Goal: Transaction & Acquisition: Purchase product/service

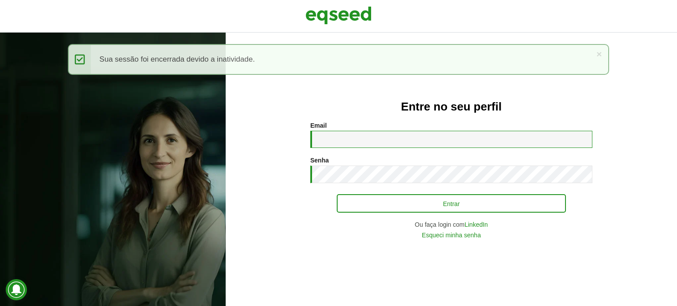
type input "**********"
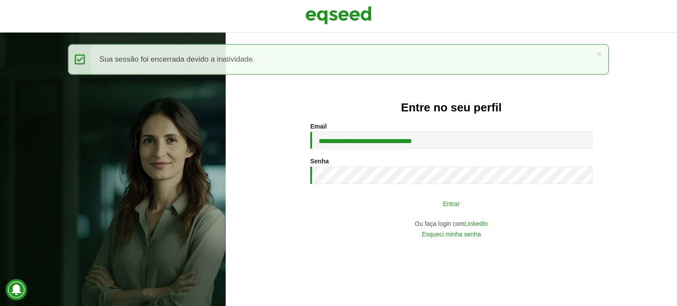
click at [405, 200] on button "Entrar" at bounding box center [451, 203] width 229 height 17
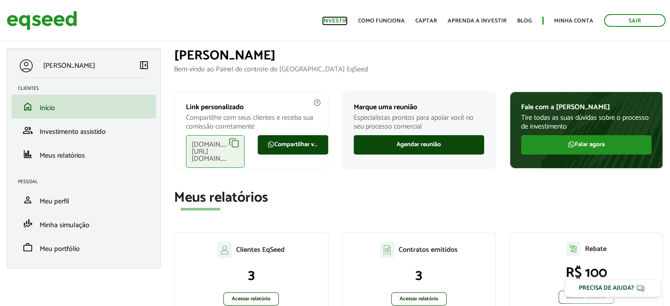
click at [337, 21] on link "Investir" at bounding box center [335, 21] width 26 height 6
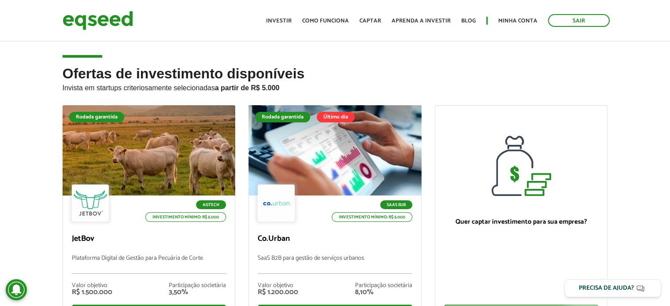
click at [592, 91] on p "Invista em startups criteriosamente selecionadas a partir de R$ 5.000" at bounding box center [335, 86] width 545 height 11
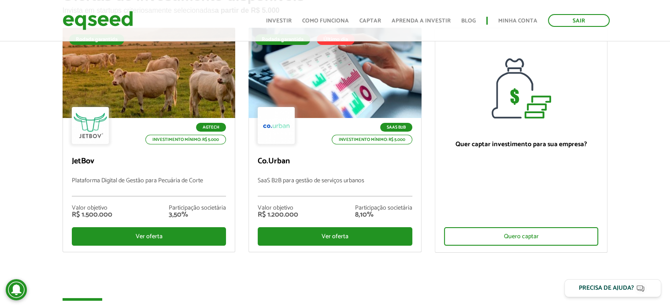
scroll to position [88, 0]
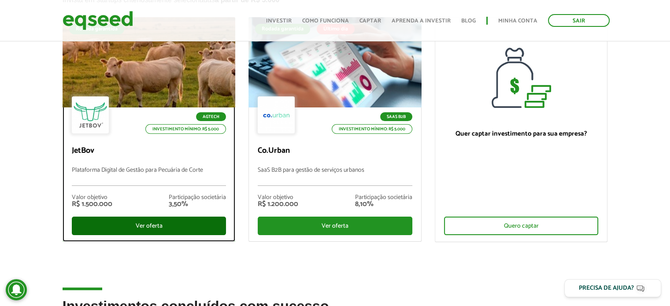
click at [181, 223] on div "Ver oferta" at bounding box center [149, 226] width 155 height 18
